Goal: Task Accomplishment & Management: Use online tool/utility

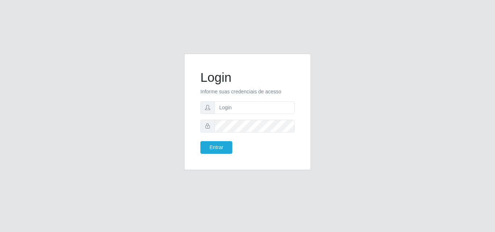
click at [239, 107] on input "text" at bounding box center [254, 107] width 80 height 13
type input "[EMAIL_ADDRESS][DOMAIN_NAME]"
click at [200, 141] on button "Entrar" at bounding box center [216, 147] width 32 height 13
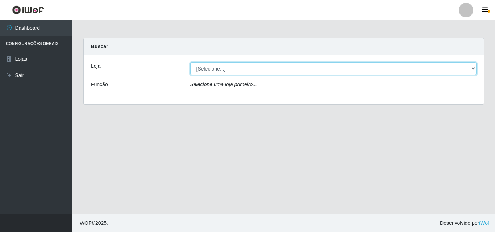
click at [294, 71] on select "[Selecione...] Corte Fácil - Unidade Emaús" at bounding box center [333, 68] width 286 height 13
select select "201"
click at [190, 62] on select "[Selecione...] Corte Fácil - Unidade Emaús" at bounding box center [333, 68] width 286 height 13
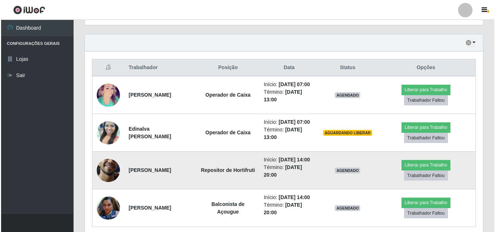
scroll to position [253, 0]
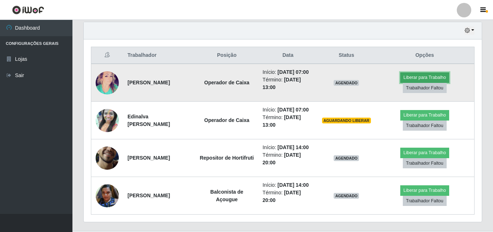
click at [435, 80] on button "Liberar para Trabalho" at bounding box center [424, 77] width 49 height 10
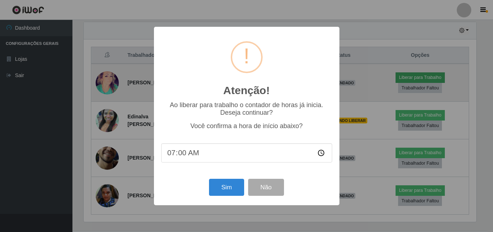
scroll to position [150, 394]
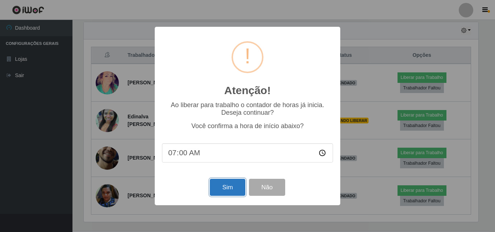
click at [231, 190] on button "Sim" at bounding box center [227, 187] width 35 height 17
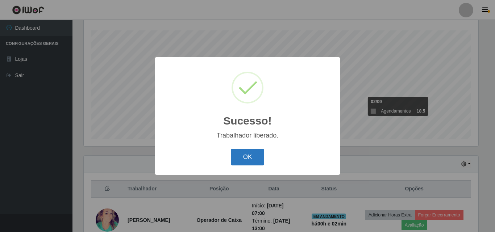
click at [251, 157] on button "OK" at bounding box center [248, 157] width 34 height 17
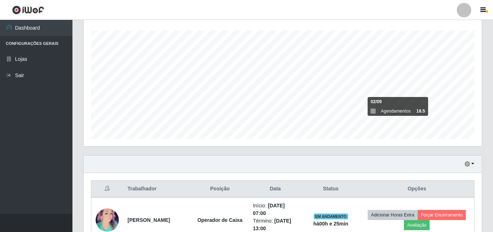
scroll to position [120, 0]
